Goal: Transaction & Acquisition: Purchase product/service

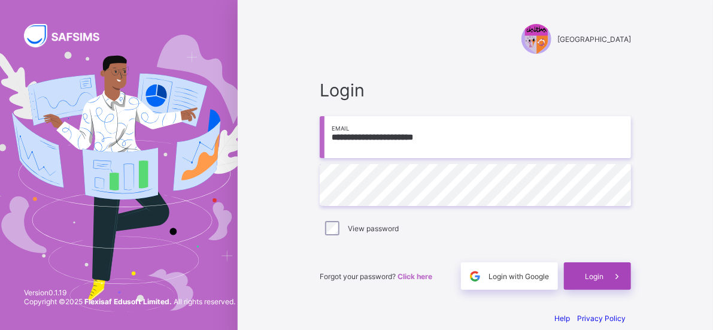
click at [631, 280] on div "Login" at bounding box center [597, 276] width 67 height 28
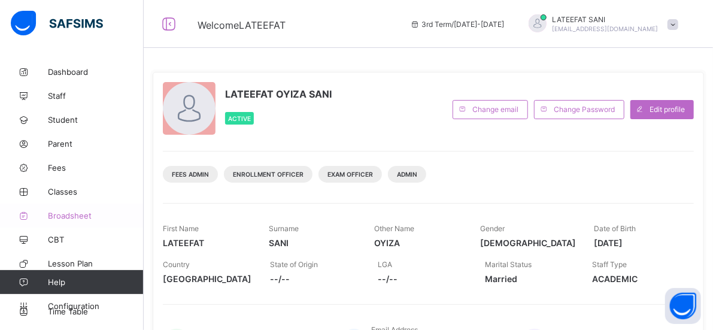
click at [72, 215] on span "Broadsheet" at bounding box center [96, 216] width 96 height 10
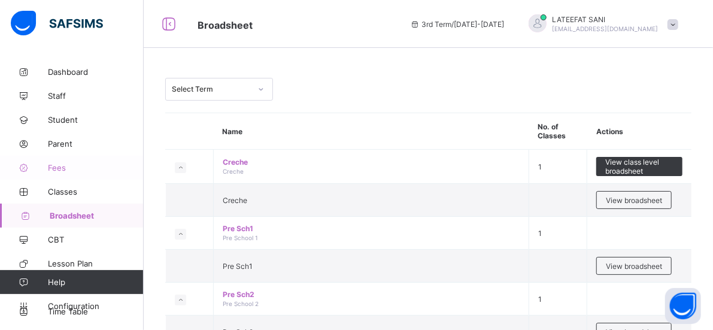
click at [67, 169] on span "Fees" at bounding box center [96, 168] width 96 height 10
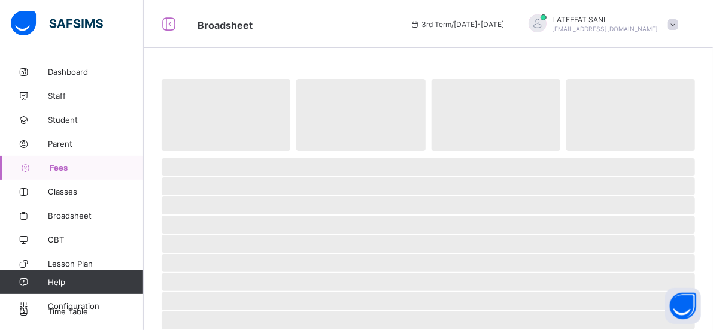
click at [67, 169] on span "Fees" at bounding box center [97, 168] width 94 height 10
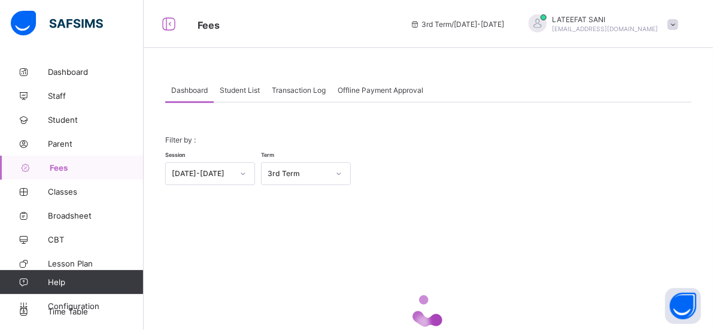
click at [237, 89] on span "Student List" at bounding box center [240, 90] width 40 height 9
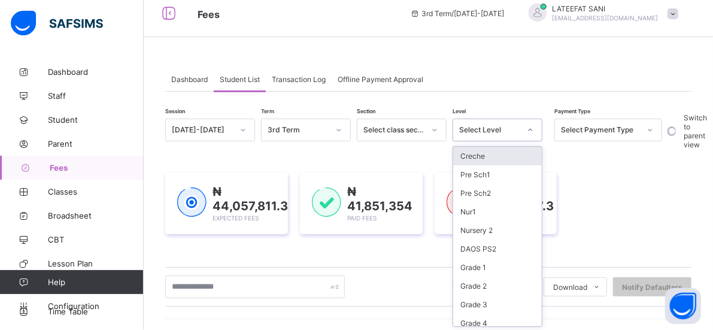
scroll to position [12, 0]
click at [535, 136] on div at bounding box center [530, 129] width 20 height 19
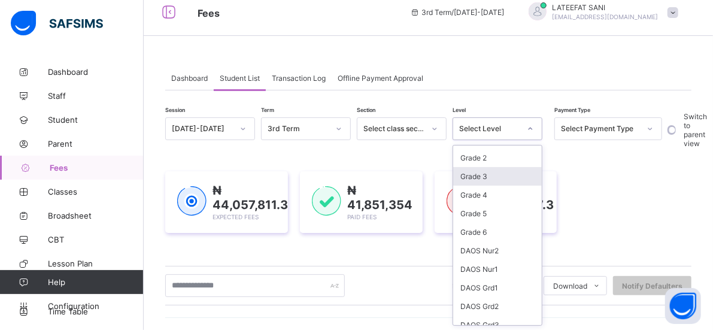
scroll to position [126, 0]
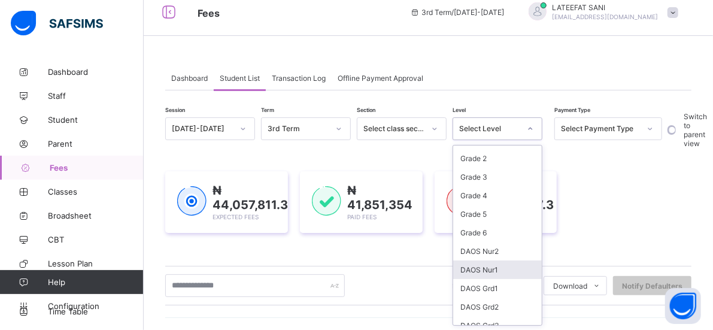
click at [489, 260] on div "DAOS Nur1" at bounding box center [497, 269] width 89 height 19
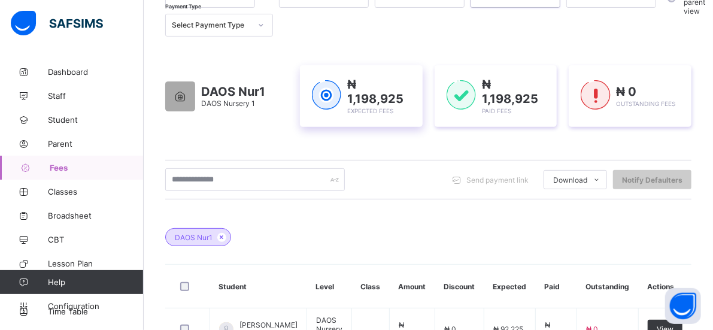
scroll to position [0, 0]
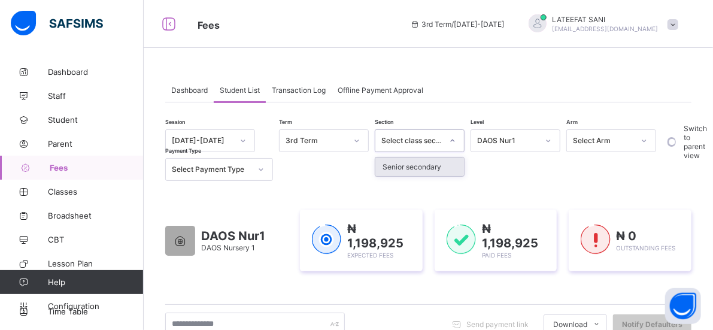
click at [455, 140] on icon at bounding box center [452, 141] width 7 height 12
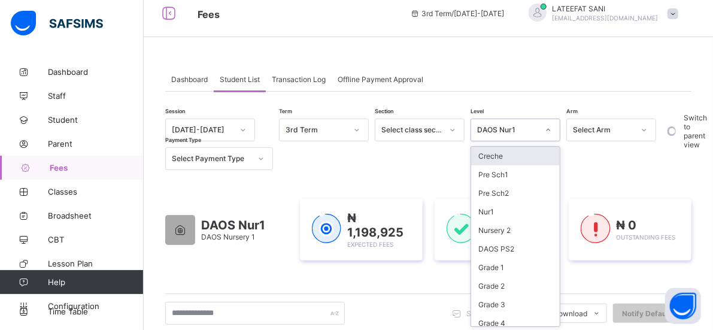
click at [547, 136] on div at bounding box center [548, 129] width 20 height 19
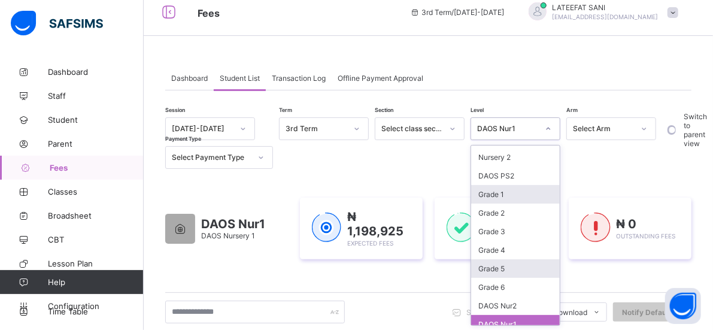
scroll to position [176, 0]
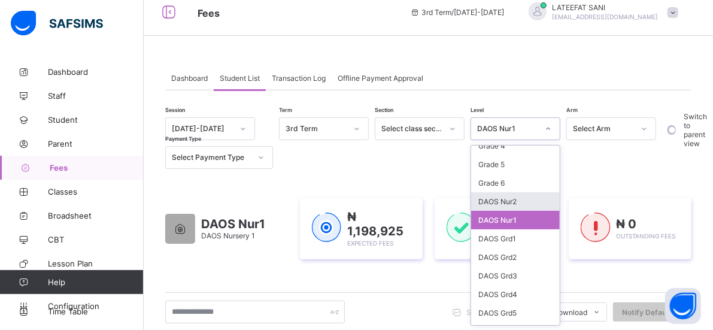
click at [518, 193] on div "DAOS Nur2" at bounding box center [515, 201] width 89 height 19
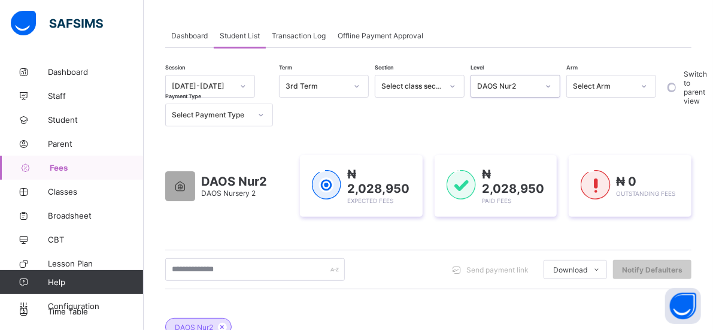
scroll to position [55, 0]
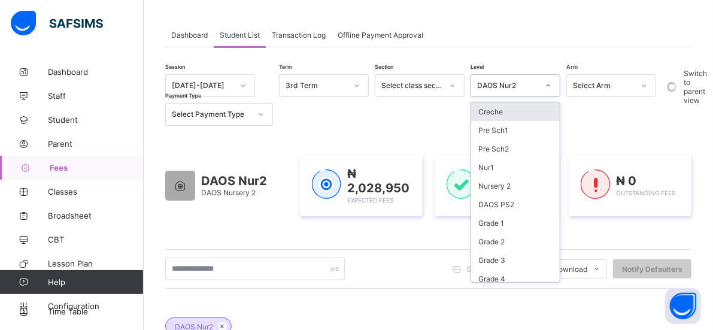
click at [554, 82] on div at bounding box center [548, 85] width 20 height 19
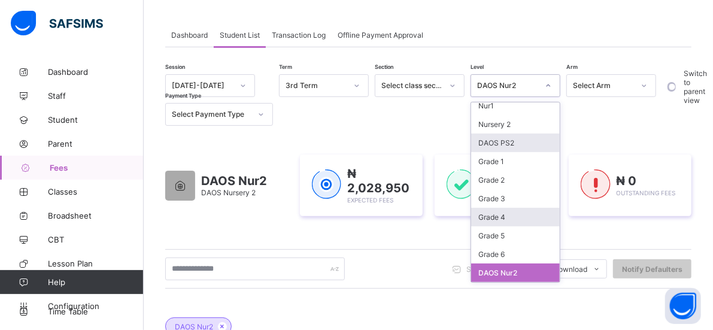
scroll to position [150, 0]
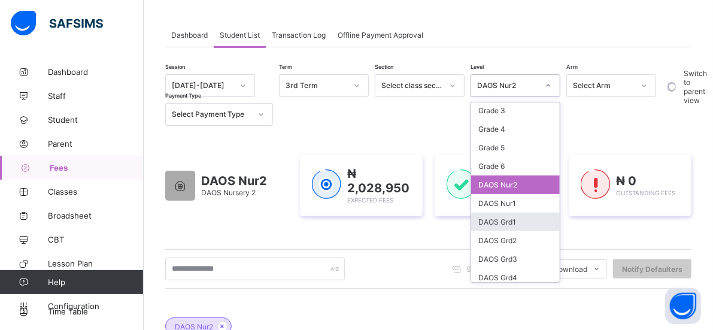
click at [513, 212] on div "DAOS Grd1" at bounding box center [515, 221] width 89 height 19
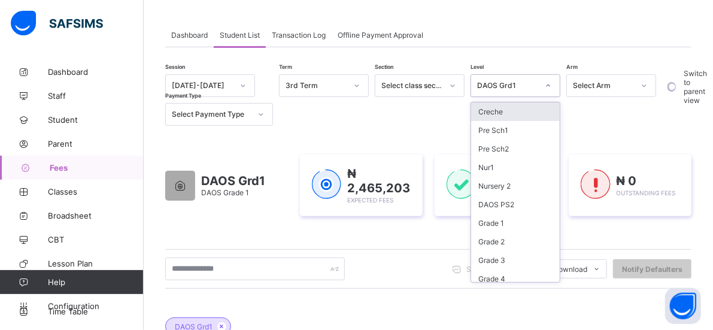
click at [552, 87] on div at bounding box center [548, 85] width 20 height 19
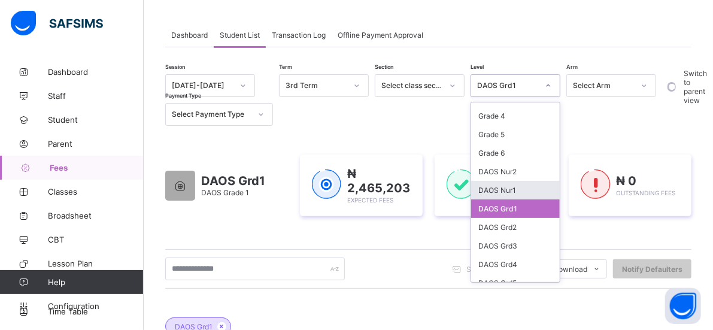
scroll to position [165, 0]
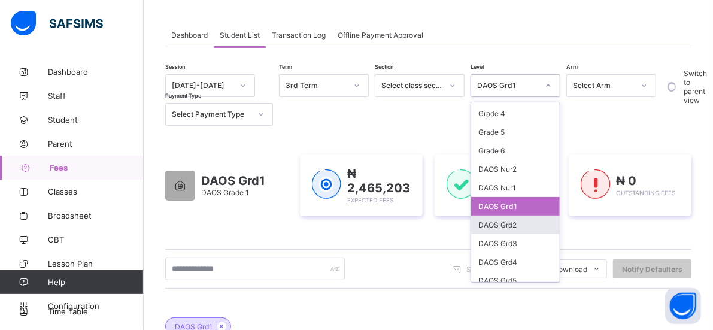
click at [498, 217] on div "DAOS Grd2" at bounding box center [515, 224] width 89 height 19
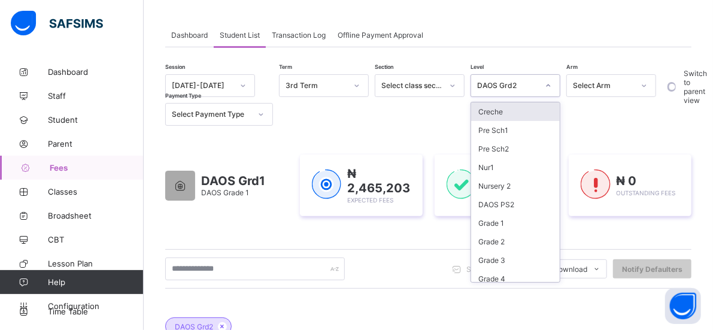
click at [546, 88] on icon at bounding box center [548, 86] width 7 height 12
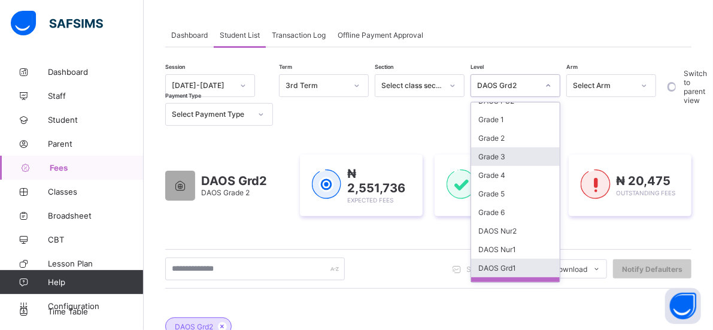
scroll to position [177, 0]
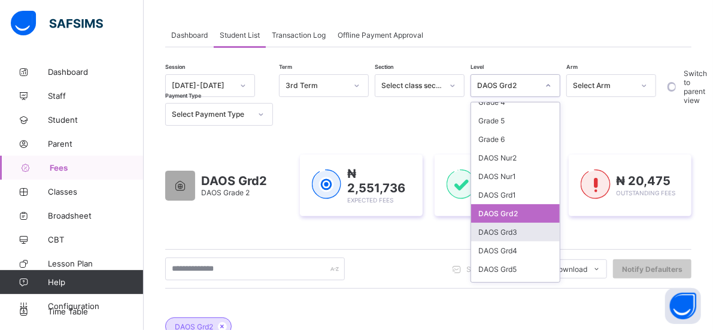
click at [518, 223] on div "DAOS Grd3" at bounding box center [515, 232] width 89 height 19
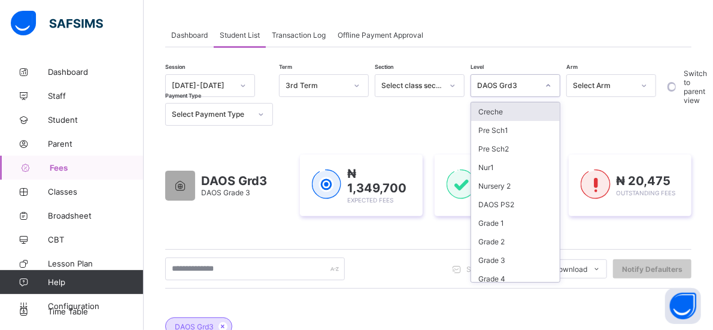
click at [547, 90] on icon at bounding box center [548, 86] width 7 height 12
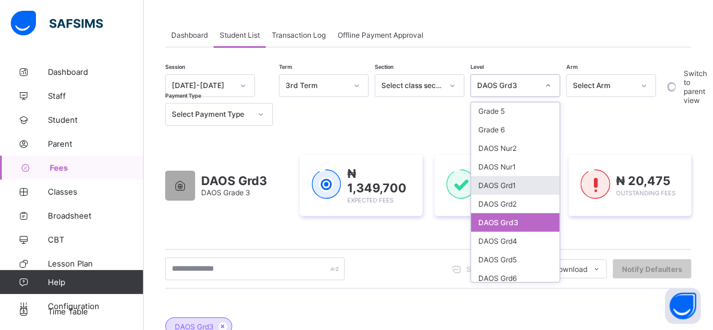
scroll to position [189, 0]
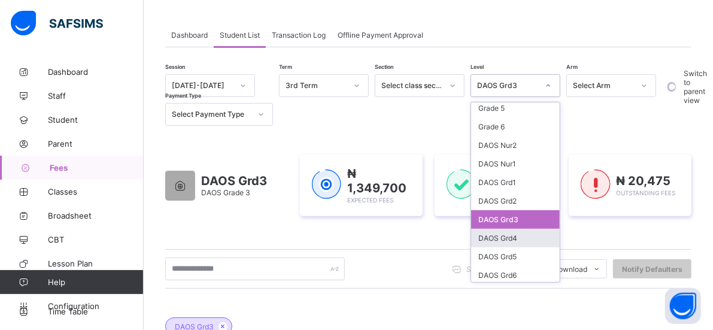
click at [512, 229] on div "DAOS Grd4" at bounding box center [515, 238] width 89 height 19
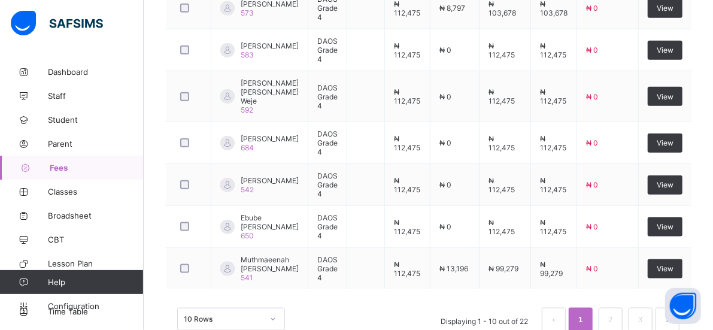
scroll to position [600, 0]
click at [614, 312] on link "2" at bounding box center [609, 320] width 11 height 16
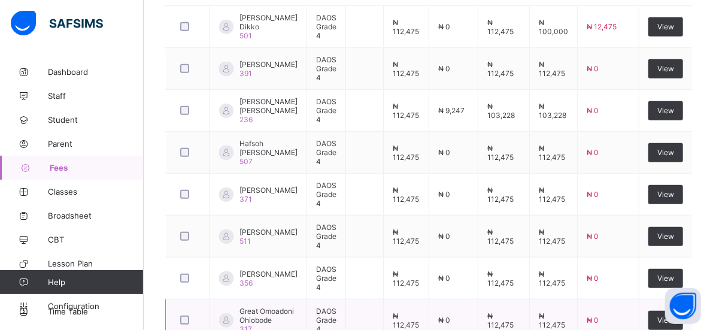
scroll to position [396, 0]
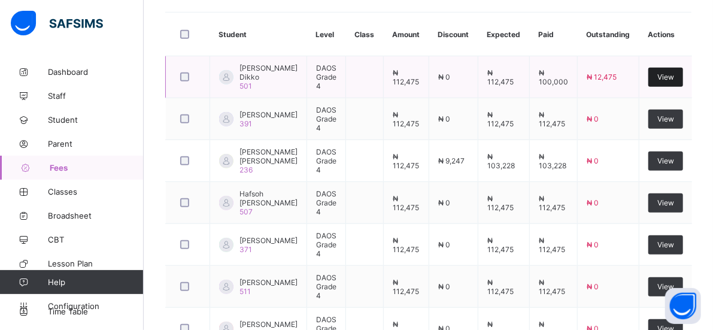
click at [669, 81] on span "View" at bounding box center [665, 76] width 17 height 9
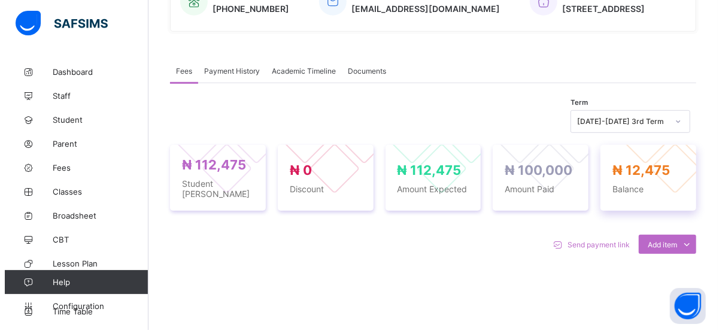
scroll to position [396, 0]
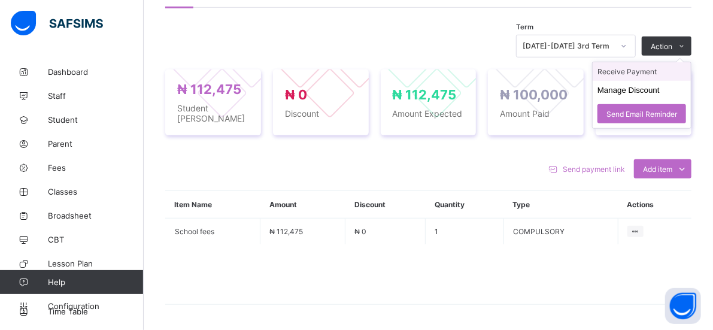
click at [639, 81] on li "Receive Payment" at bounding box center [641, 71] width 98 height 19
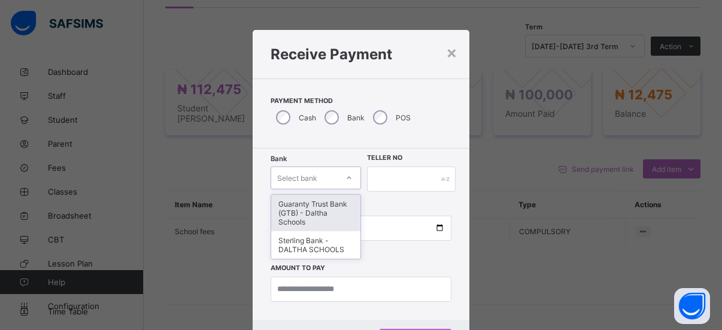
click at [352, 171] on div at bounding box center [349, 177] width 20 height 19
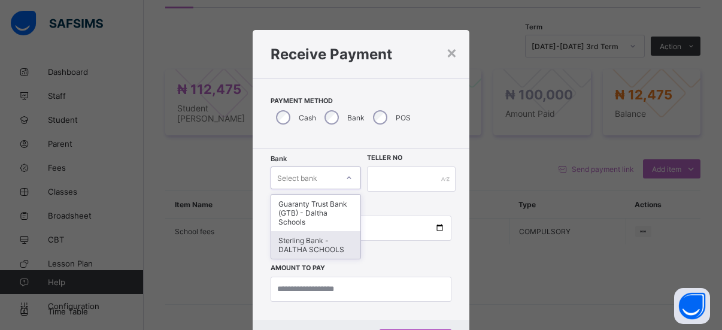
click at [312, 239] on div "Sterling Bank - DALTHA SCHOOLS" at bounding box center [315, 245] width 89 height 28
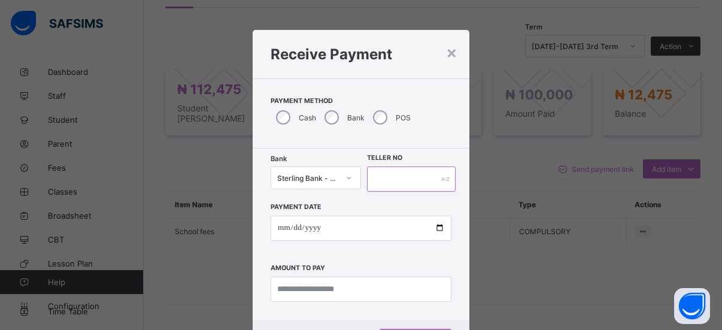
click at [379, 186] on input "text" at bounding box center [411, 178] width 89 height 25
type input "*****"
click at [277, 227] on input "date" at bounding box center [361, 227] width 181 height 25
type input "**********"
click at [333, 293] on input "currency" at bounding box center [361, 288] width 181 height 25
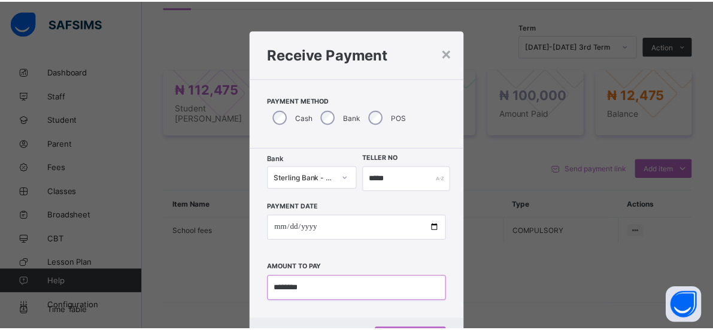
scroll to position [56, 0]
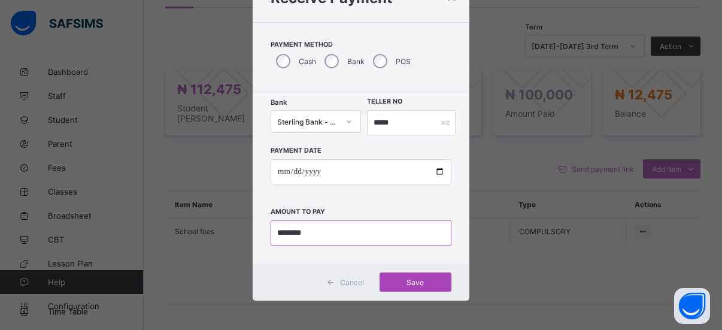
type input "********"
click at [403, 282] on span "Save" at bounding box center [415, 282] width 54 height 9
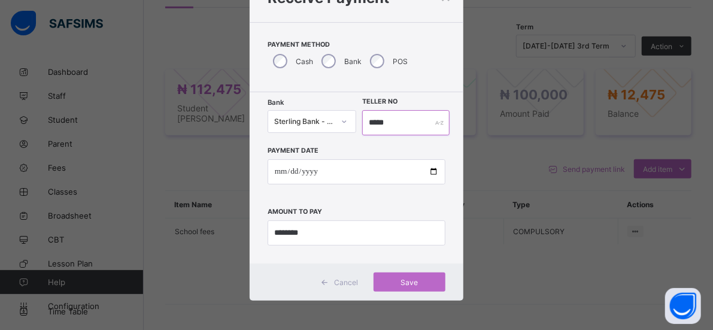
click at [412, 121] on input "*****" at bounding box center [405, 122] width 87 height 25
type input "*"
click at [409, 276] on div "Save" at bounding box center [415, 281] width 72 height 19
click at [409, 276] on div "Save" at bounding box center [409, 281] width 72 height 19
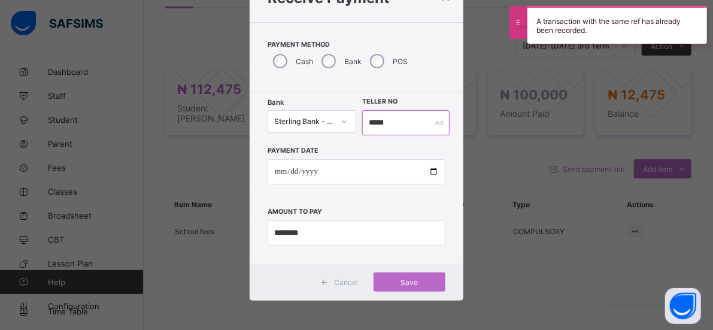
click at [425, 120] on input "*****" at bounding box center [405, 122] width 87 height 25
type input "*"
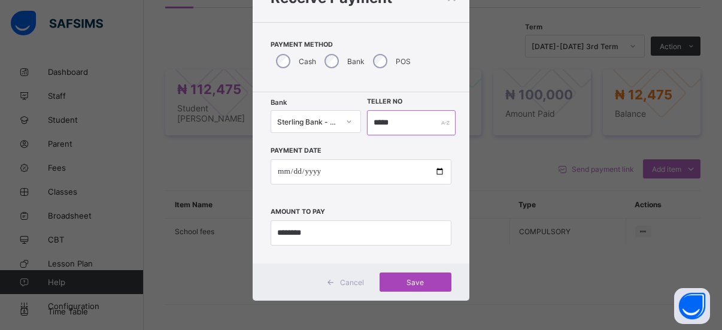
type input "*****"
click at [407, 279] on span "Save" at bounding box center [415, 282] width 54 height 9
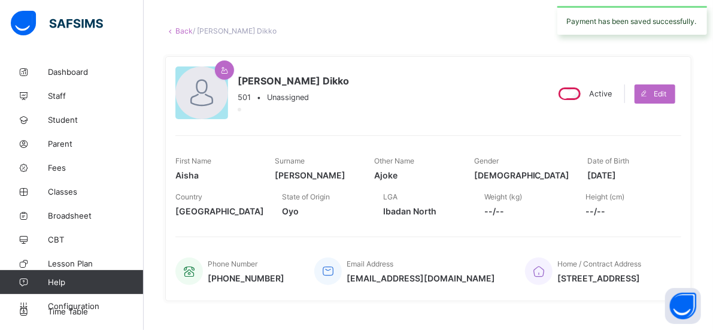
scroll to position [0, 0]
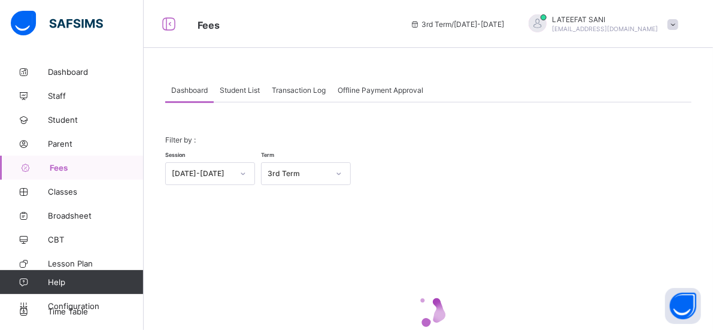
click at [248, 91] on span "Student List" at bounding box center [240, 90] width 40 height 9
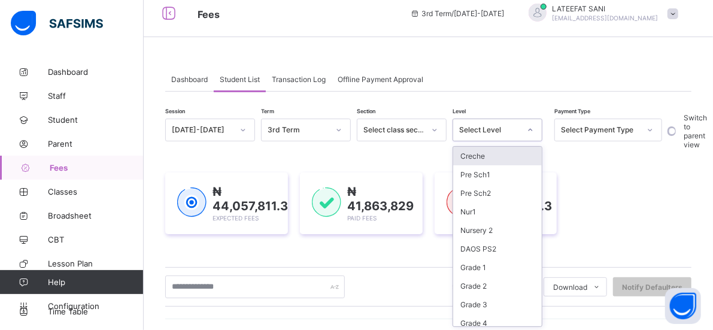
scroll to position [12, 0]
click at [531, 140] on div "Select Level" at bounding box center [497, 129] width 90 height 23
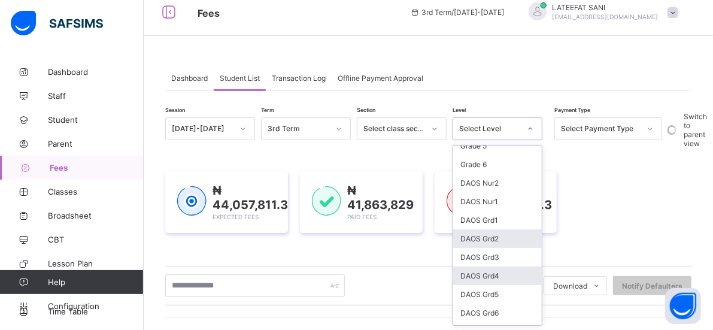
scroll to position [194, 0]
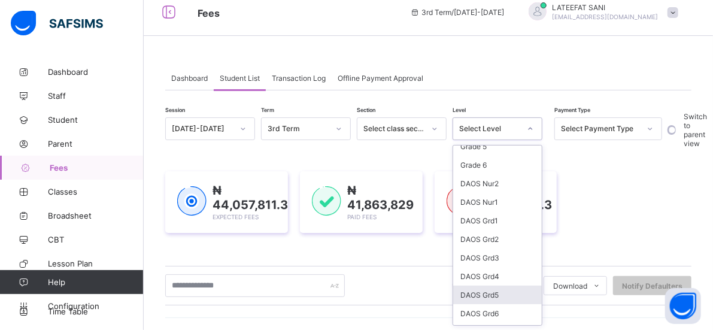
click at [484, 285] on div "DAOS Grd5" at bounding box center [497, 294] width 89 height 19
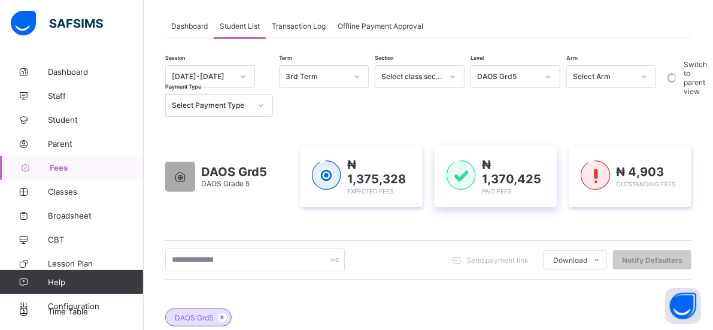
scroll to position [0, 0]
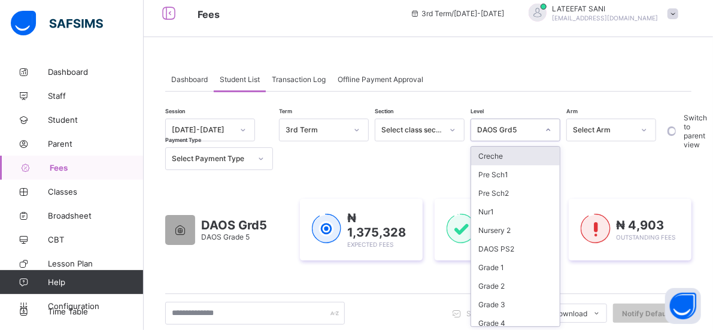
click at [549, 138] on div at bounding box center [548, 129] width 20 height 19
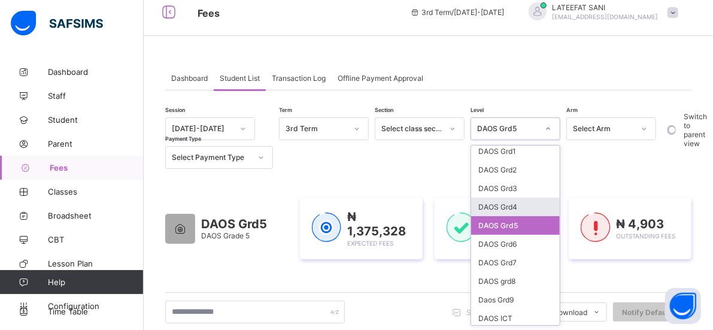
scroll to position [268, 0]
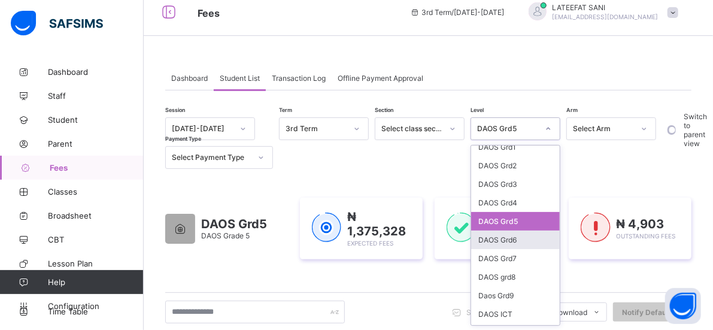
click at [511, 230] on div "DAOS Grd6" at bounding box center [515, 239] width 89 height 19
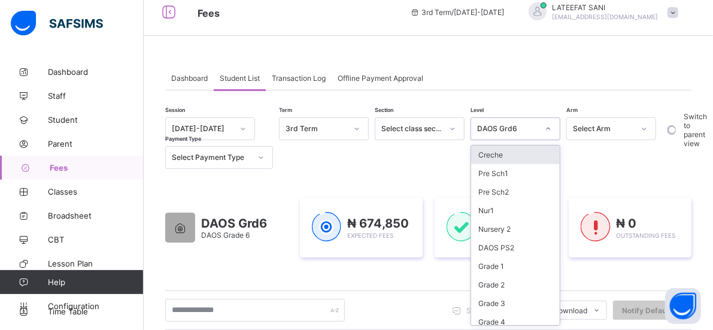
click at [548, 123] on icon at bounding box center [548, 129] width 7 height 12
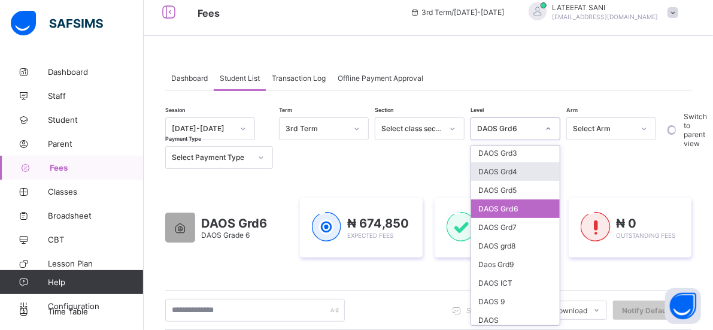
scroll to position [308, 0]
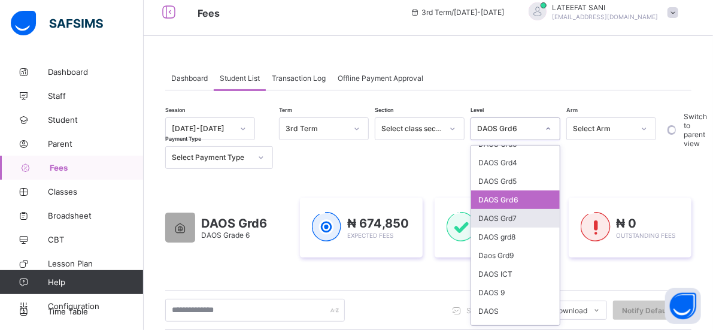
click at [528, 209] on div "DAOS Grd7" at bounding box center [515, 218] width 89 height 19
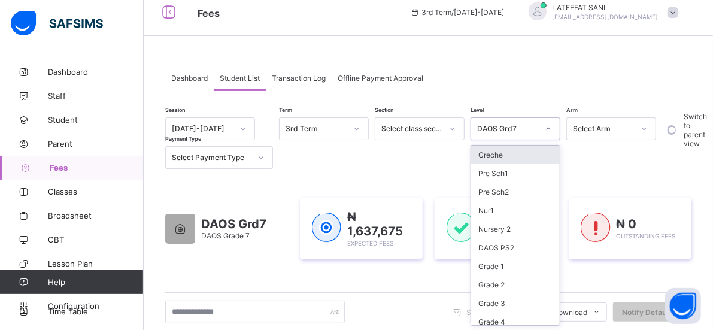
click at [544, 127] on div at bounding box center [548, 128] width 20 height 19
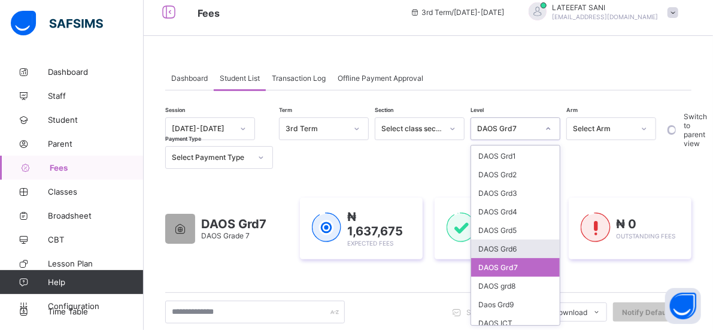
scroll to position [293, 0]
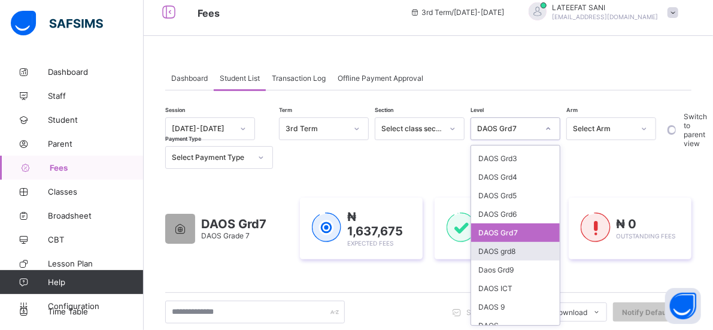
click at [507, 242] on div "DAOS grd8" at bounding box center [515, 251] width 89 height 19
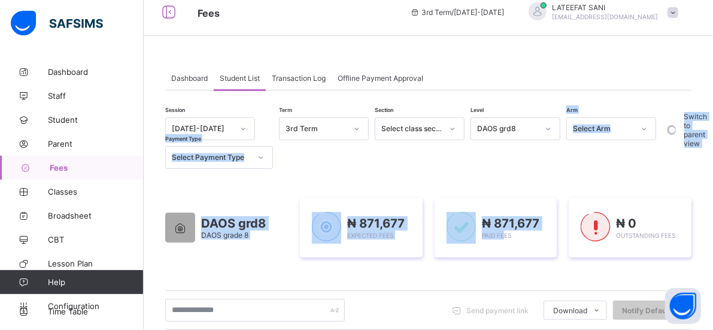
drag, startPoint x: 507, startPoint y: 233, endPoint x: 548, endPoint y: 126, distance: 115.2
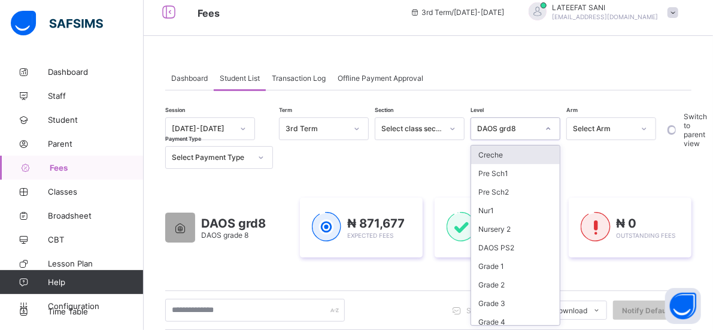
click at [548, 126] on icon at bounding box center [548, 129] width 7 height 12
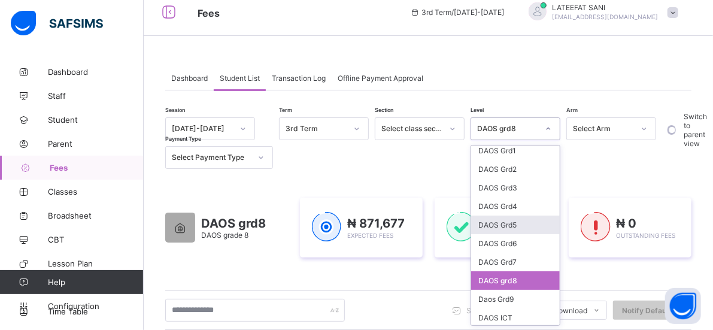
scroll to position [303, 0]
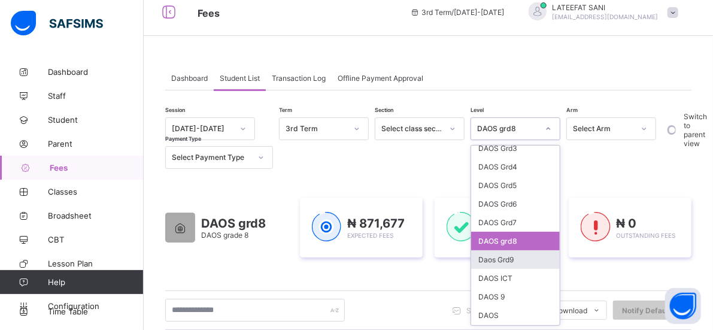
click at [522, 250] on div "Daos Grd9" at bounding box center [515, 259] width 89 height 19
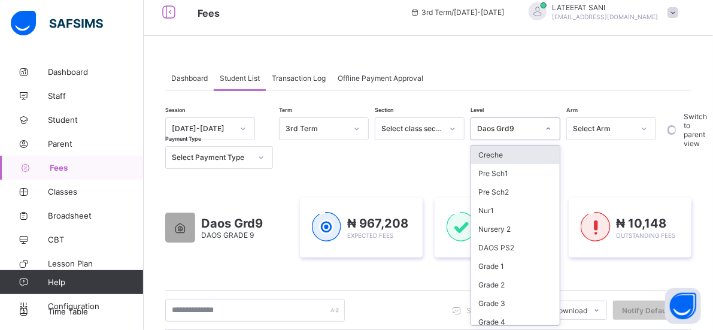
click at [548, 126] on icon at bounding box center [548, 129] width 7 height 12
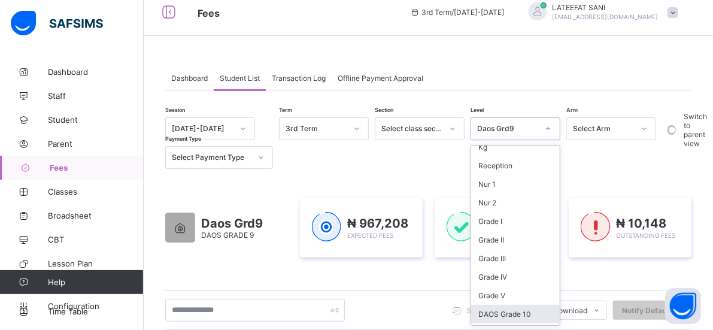
click at [535, 305] on div "DAOS Grade 10" at bounding box center [515, 314] width 89 height 19
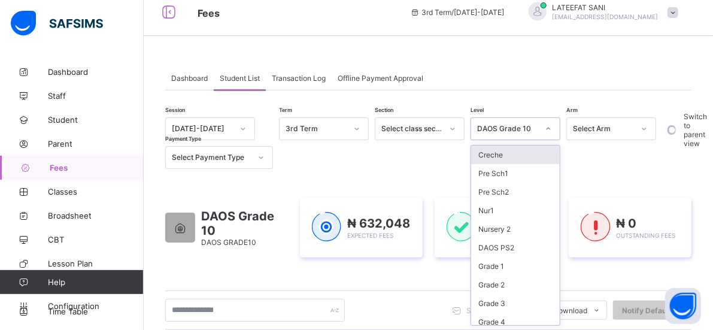
click at [549, 133] on icon at bounding box center [548, 129] width 7 height 12
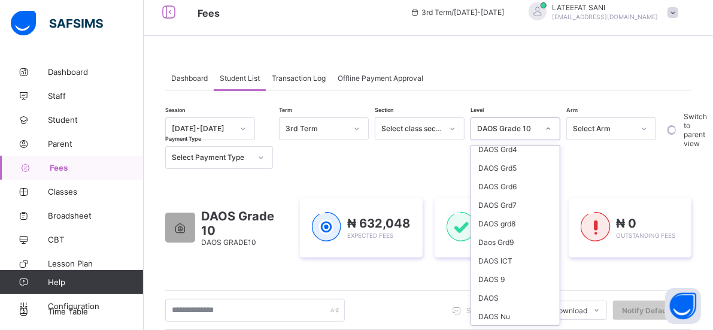
scroll to position [312, 0]
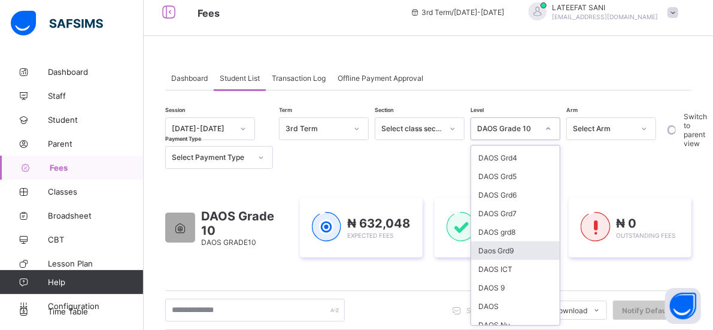
click at [531, 241] on div "Daos Grd9" at bounding box center [515, 250] width 89 height 19
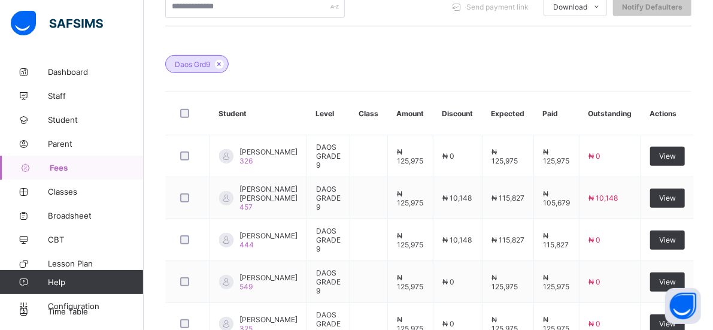
scroll to position [340, 0]
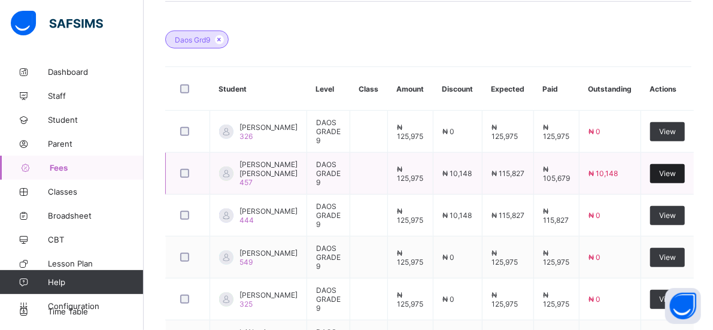
click at [674, 175] on span "View" at bounding box center [667, 173] width 17 height 9
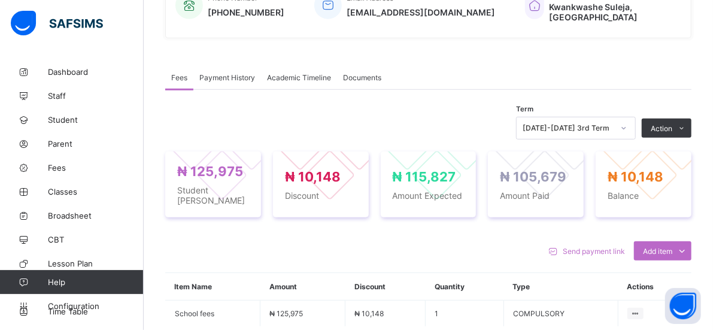
click at [674, 175] on div "₦ 10,148 Balance" at bounding box center [643, 184] width 96 height 66
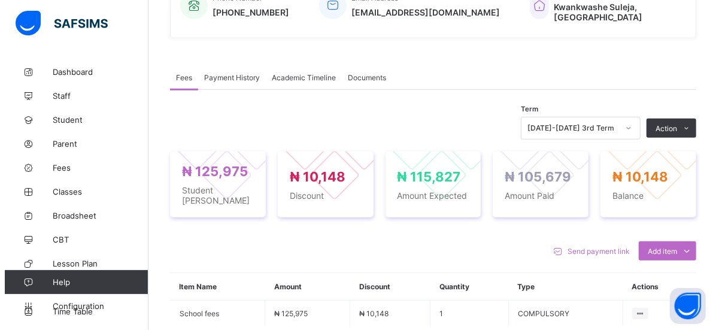
scroll to position [340, 0]
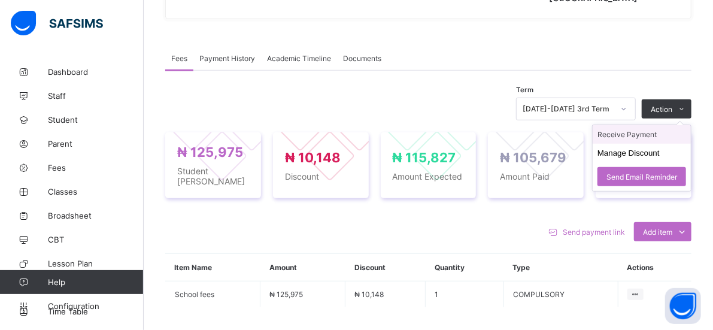
click at [649, 125] on li "Receive Payment" at bounding box center [641, 134] width 98 height 19
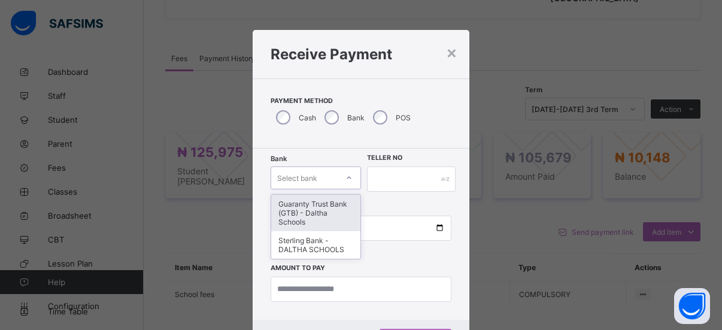
click at [346, 181] on icon at bounding box center [348, 178] width 7 height 12
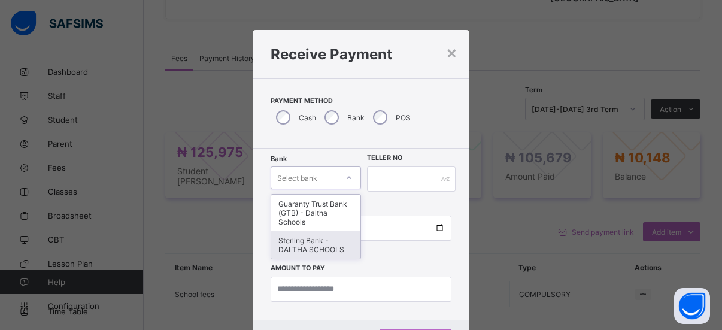
click at [316, 245] on div "Sterling Bank - DALTHA SCHOOLS" at bounding box center [315, 245] width 89 height 28
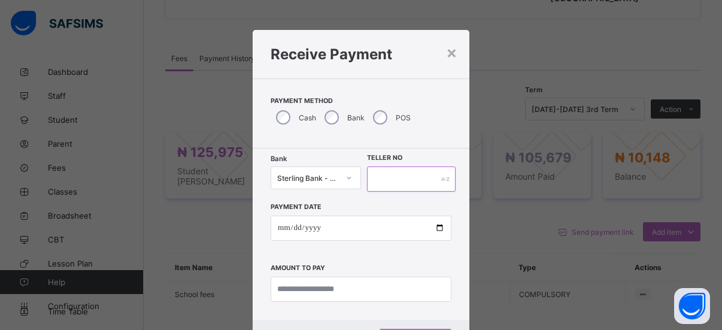
click at [369, 178] on input "text" at bounding box center [411, 178] width 89 height 25
type input "*****"
click at [280, 230] on input "date" at bounding box center [361, 227] width 181 height 25
type input "**********"
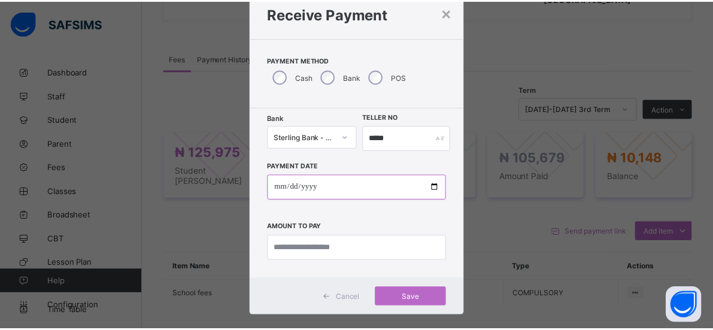
scroll to position [38, 0]
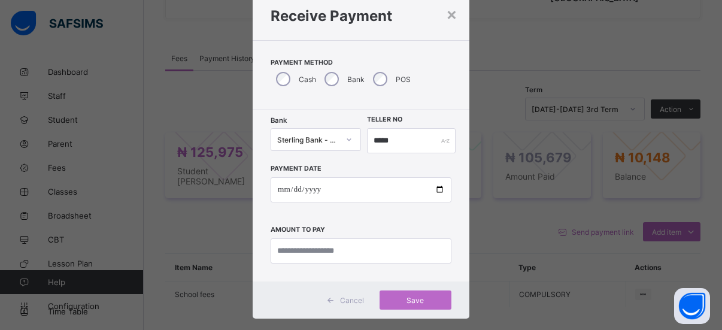
click at [291, 265] on div "**********" at bounding box center [361, 195] width 217 height 171
click at [279, 251] on input "currency" at bounding box center [361, 250] width 181 height 25
type input "********"
click at [409, 297] on span "Save" at bounding box center [415, 300] width 54 height 9
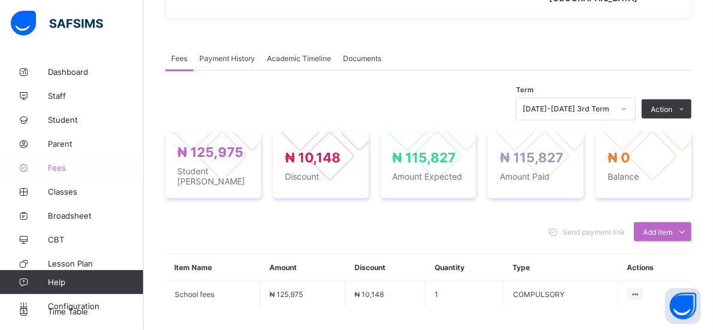
click at [60, 168] on span "Fees" at bounding box center [96, 168] width 96 height 10
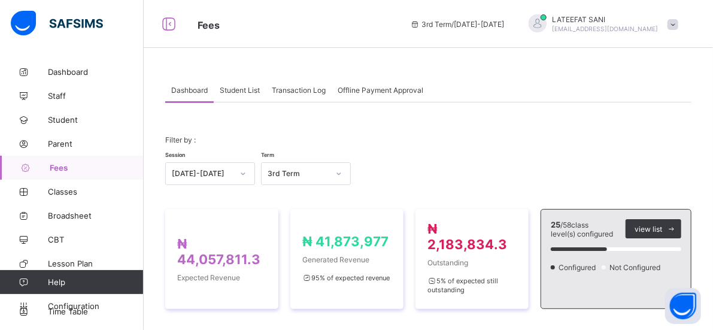
click at [248, 90] on span "Student List" at bounding box center [240, 90] width 40 height 9
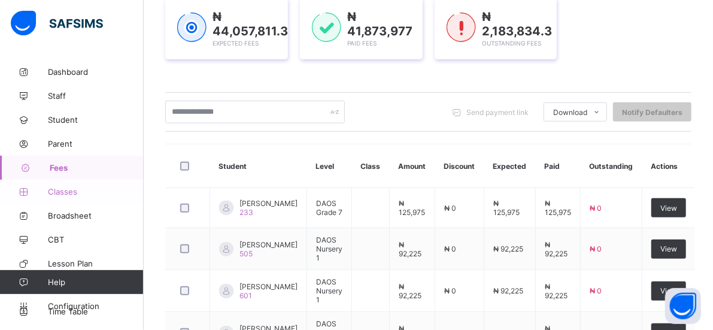
scroll to position [186, 0]
click at [86, 212] on span "Broadsheet" at bounding box center [96, 216] width 96 height 10
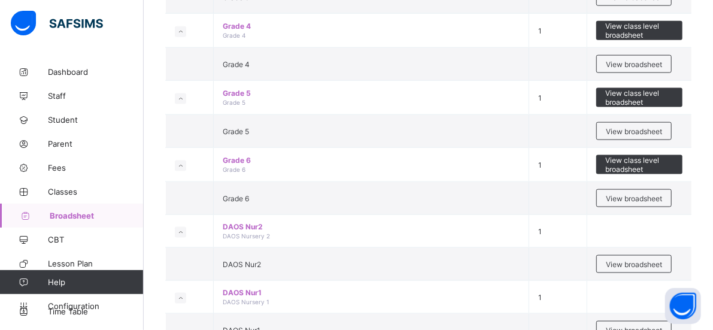
scroll to position [830, 0]
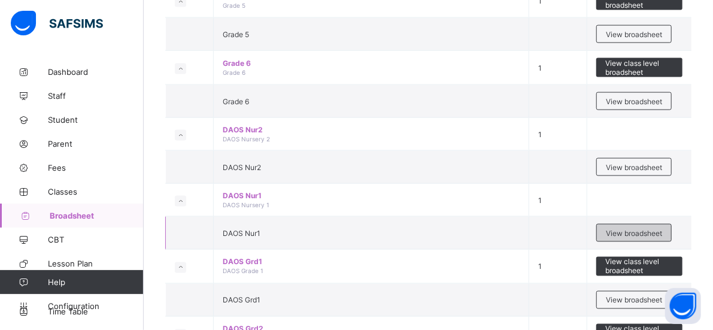
click at [641, 229] on span "View broadsheet" at bounding box center [634, 233] width 56 height 9
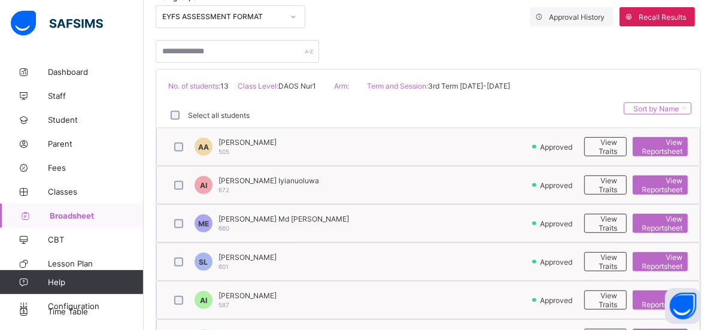
scroll to position [215, 0]
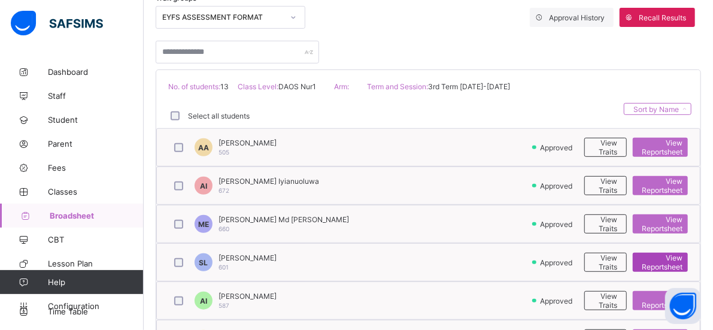
click at [668, 260] on span "View Reportsheet" at bounding box center [662, 262] width 41 height 18
click at [228, 145] on div "Abdullah Abiodun Akewusola 505" at bounding box center [247, 147] width 58 height 18
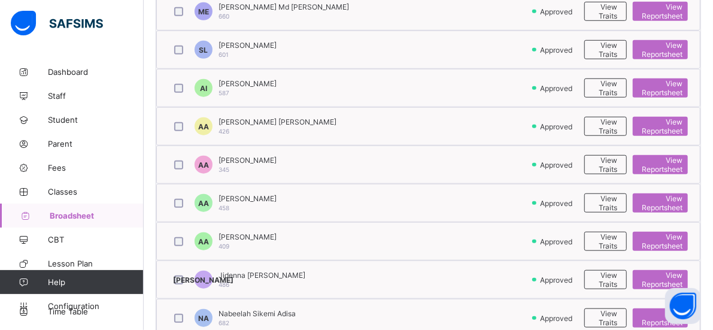
scroll to position [528, 0]
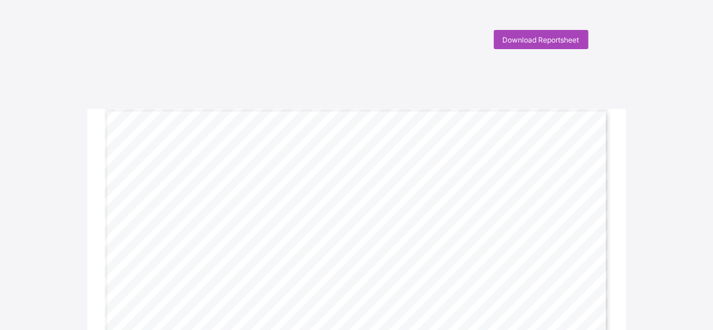
click at [533, 36] on span "Download Reportsheet" at bounding box center [541, 39] width 77 height 9
